Goal: Task Accomplishment & Management: Use online tool/utility

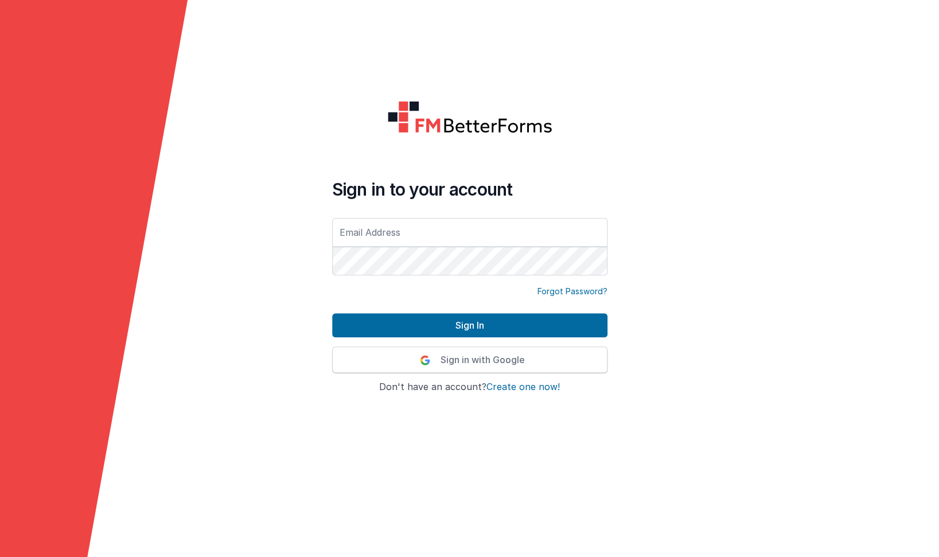
type div "[EMAIL_ADDRESS][DOMAIN_NAME]"
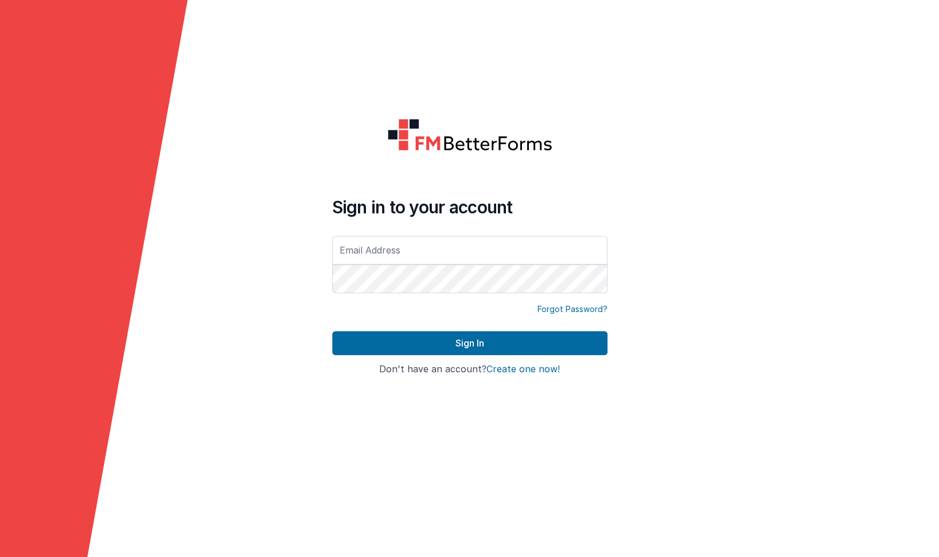
type input "[EMAIL_ADDRESS][DOMAIN_NAME]"
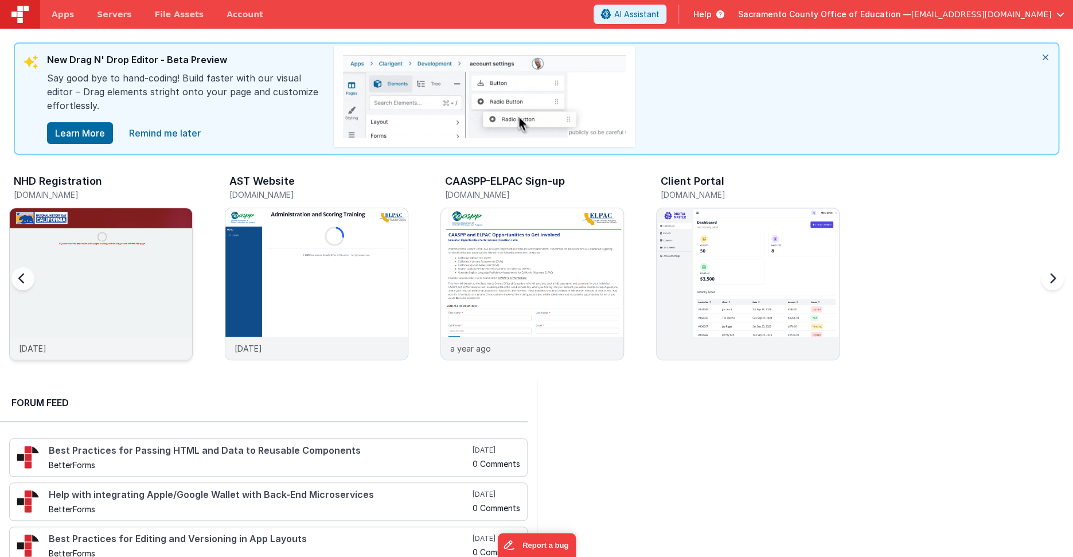
click at [93, 248] on img at bounding box center [101, 299] width 182 height 182
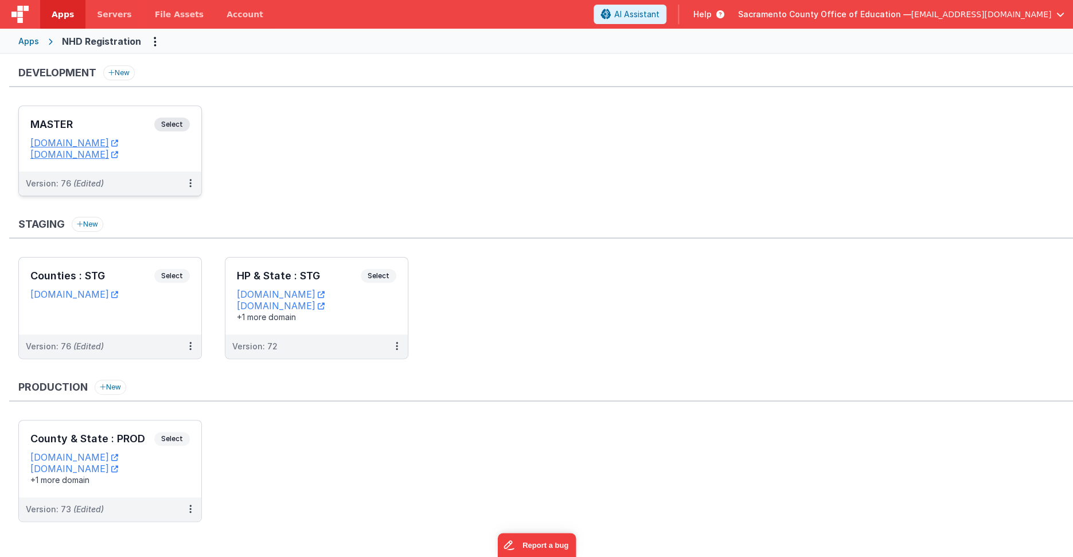
click at [177, 122] on span "Select" at bounding box center [172, 125] width 36 height 14
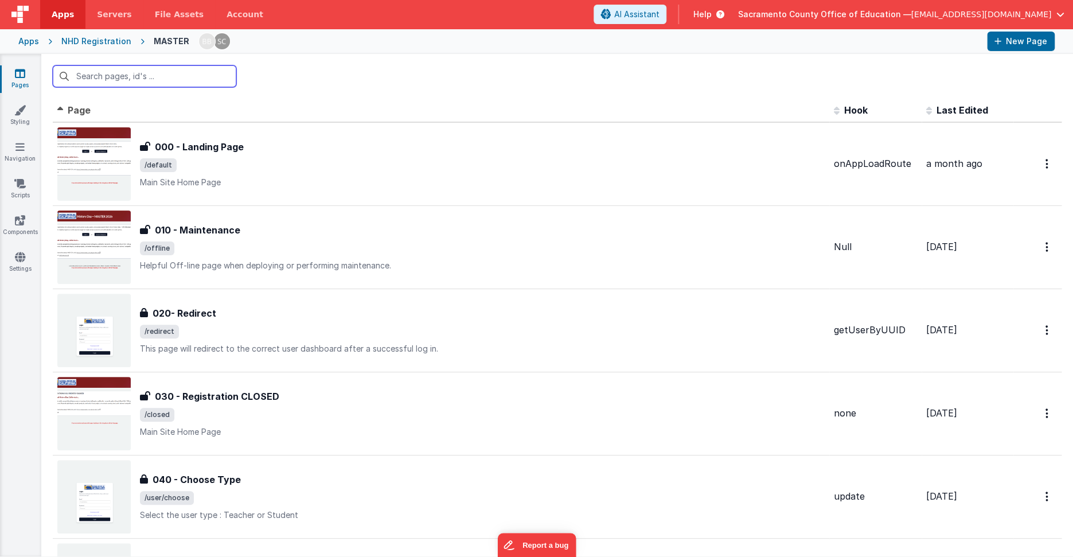
click at [120, 74] on input "text" at bounding box center [144, 76] width 183 height 22
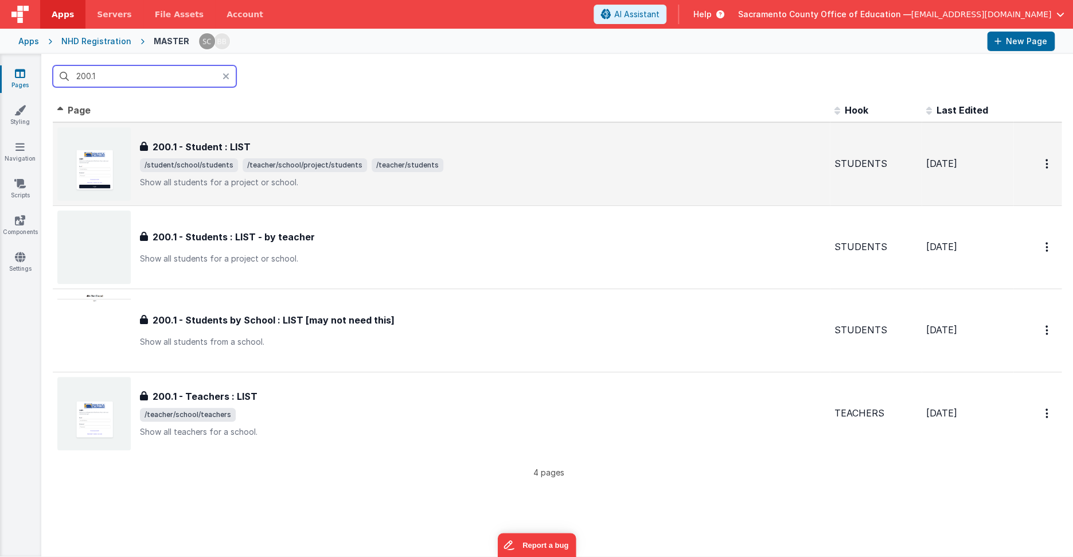
type input "200.1"
click at [185, 147] on h3 "200.1 - Student : LIST" at bounding box center [202, 147] width 98 height 14
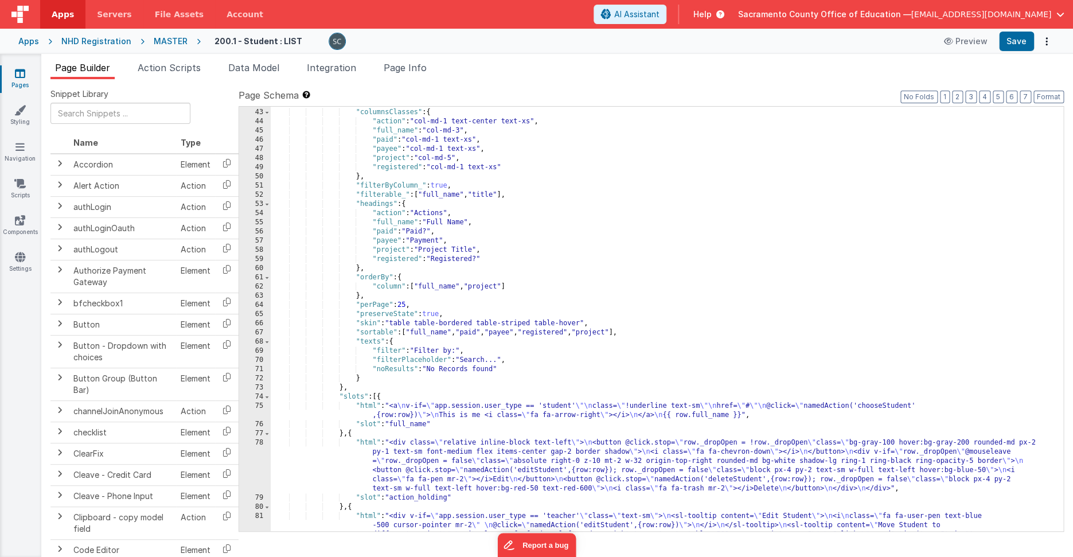
scroll to position [596, 0]
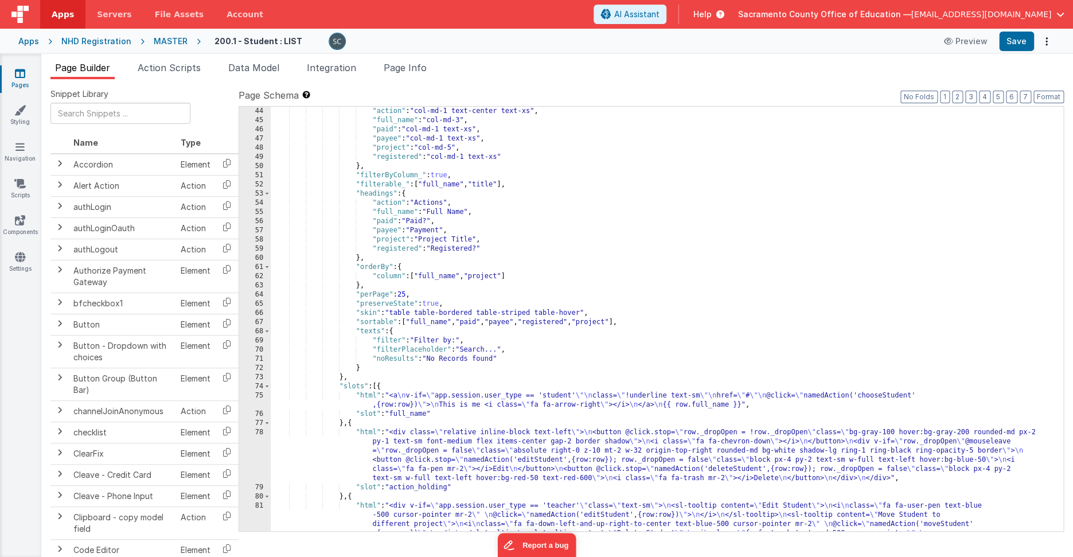
click at [162, 39] on div "MASTER" at bounding box center [171, 41] width 34 height 11
